Goal: Complete application form

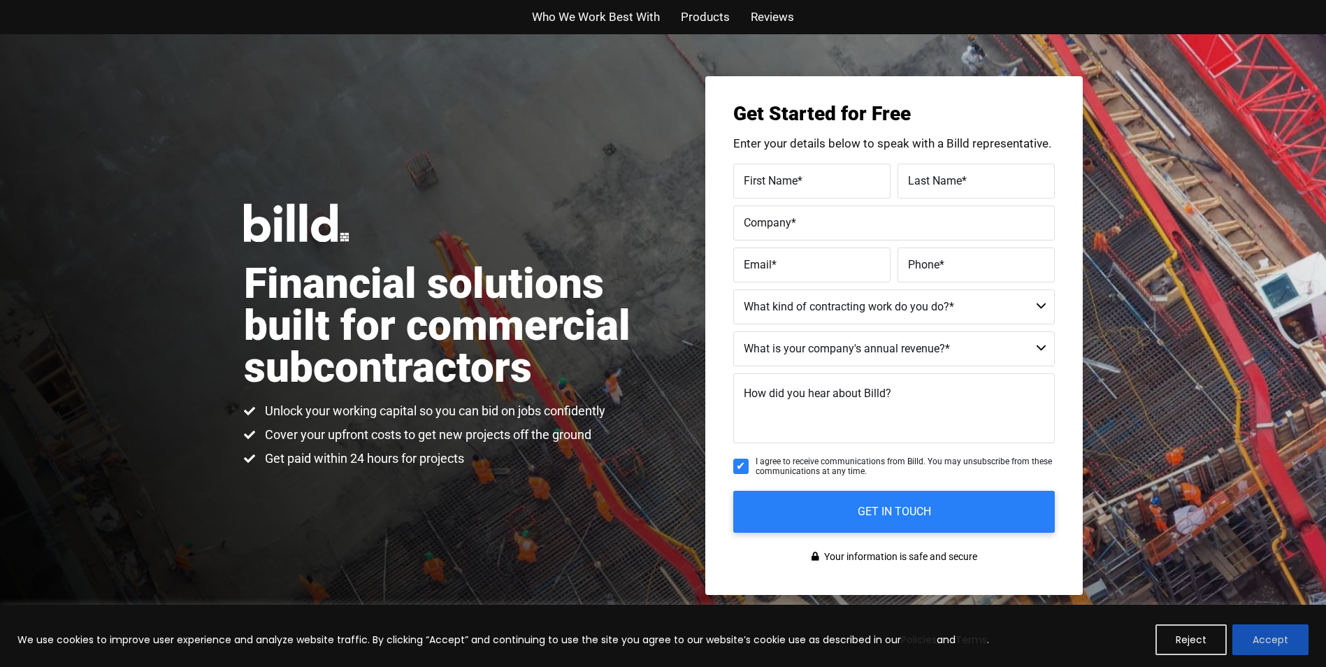
click at [1277, 630] on button "Accept" at bounding box center [1271, 639] width 76 height 31
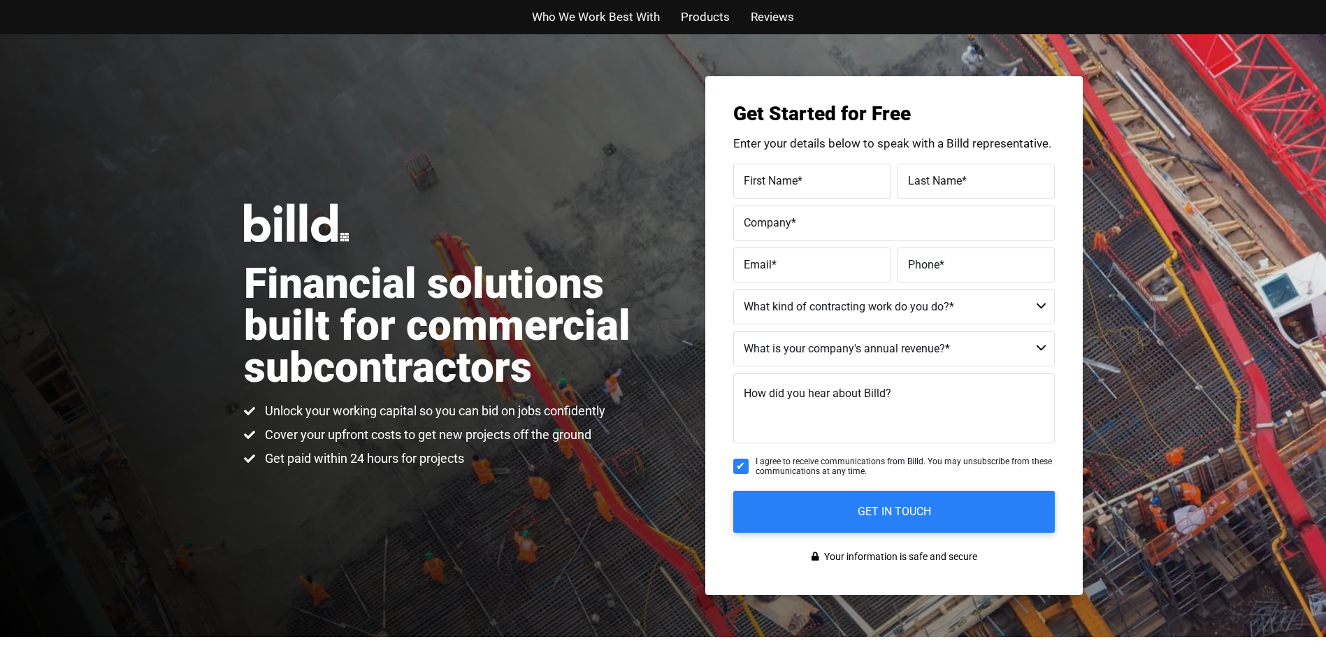
click at [817, 185] on label "First Name *" at bounding box center [812, 181] width 136 height 20
click at [817, 185] on input "First Name *" at bounding box center [811, 181] width 157 height 35
type input "[PERSON_NAME]"
type input "Holdinn All The Cards Contracting LLC"
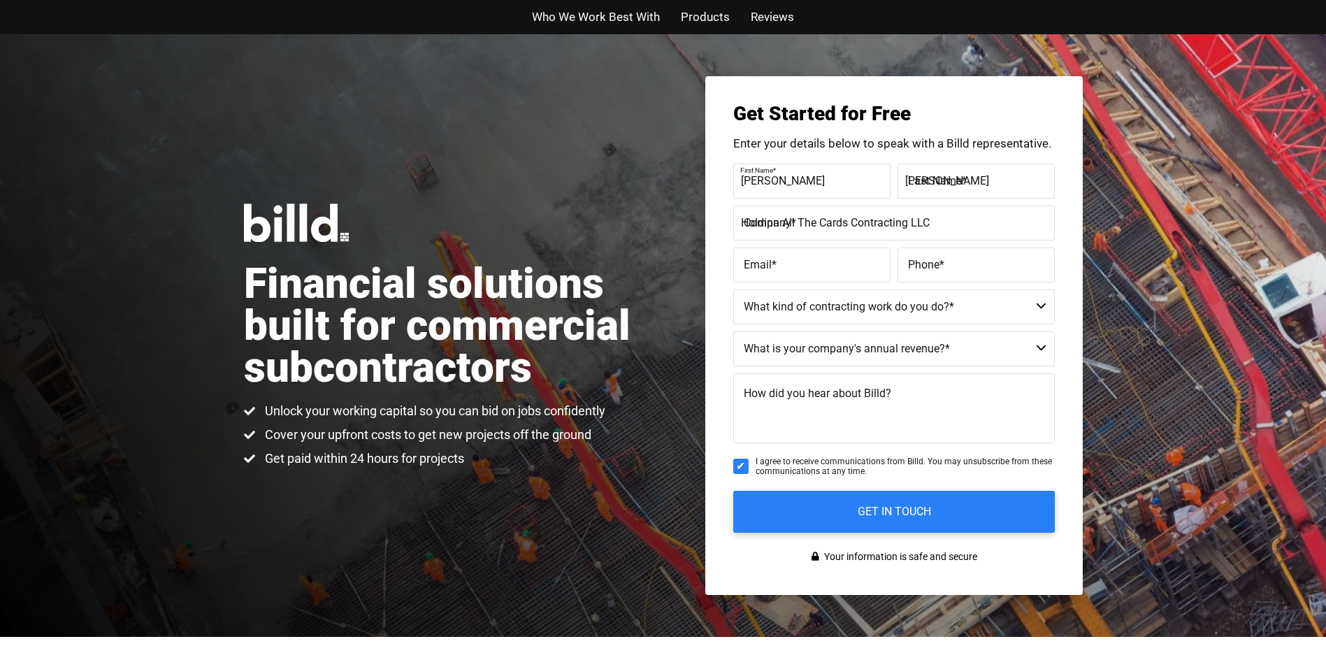
type input "[EMAIL_ADDRESS][DOMAIN_NAME]"
type input "[PHONE_NUMBER]"
click at [903, 301] on select "Commercial Commercial and Residential Residential Not a Contractor" at bounding box center [894, 306] width 322 height 35
select select "Commercial and Residential"
click at [733, 289] on select "Commercial Commercial and Residential Residential Not a Contractor" at bounding box center [894, 306] width 322 height 35
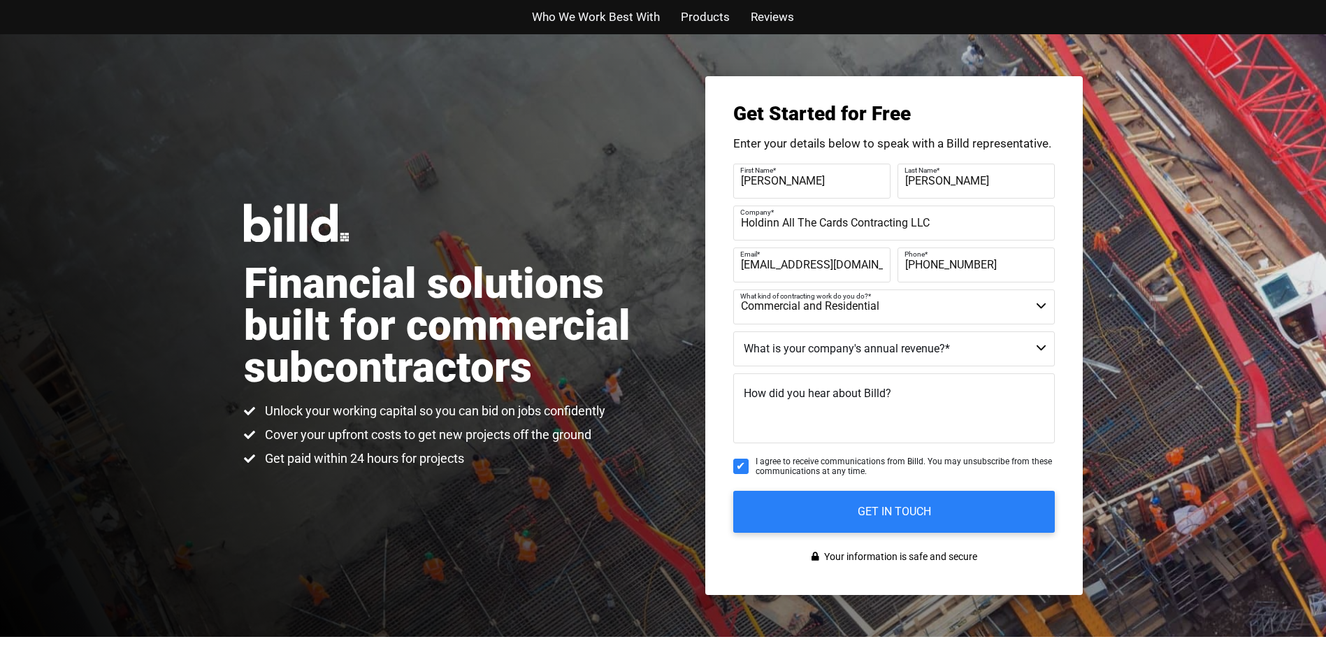
click at [890, 352] on select "$40M + $25M - $40M $8M - $25M $4M - $8M $2M - $4M $1M - $2M Less than $1M" at bounding box center [894, 348] width 322 height 35
select select "Less than $1M"
click at [733, 331] on select "$40M + $25M - $40M $8M - $25M $4M - $8M $2M - $4M $1M - $2M Less than $1M" at bounding box center [894, 348] width 322 height 35
click at [875, 415] on textarea "How did you hear about Billd?" at bounding box center [894, 408] width 322 height 70
type textarea "b"
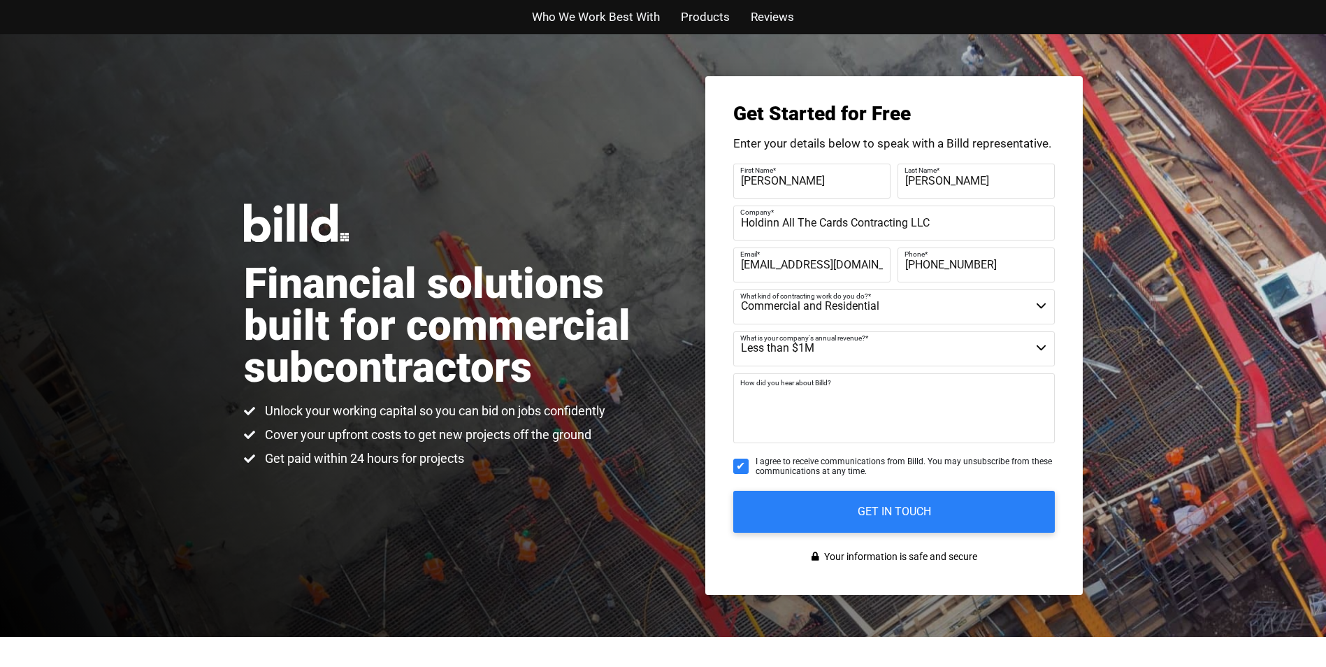
type textarea "N"
type textarea "Bluebook"
click at [937, 505] on input "GET IN TOUCH" at bounding box center [894, 511] width 338 height 44
